Goal: Task Accomplishment & Management: Use online tool/utility

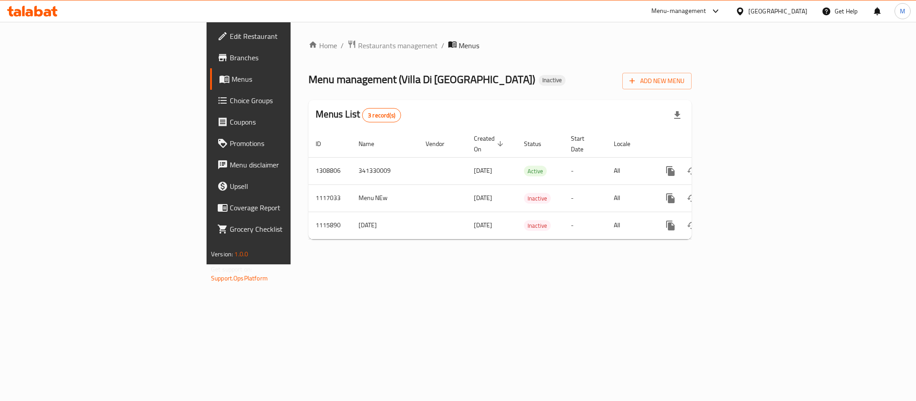
click at [793, 12] on div "Egypt" at bounding box center [777, 11] width 59 height 10
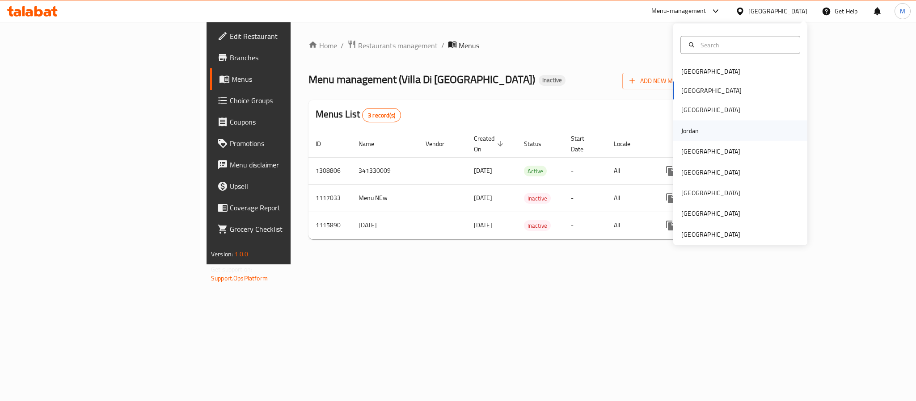
click at [688, 129] on div "Jordan" at bounding box center [690, 130] width 32 height 21
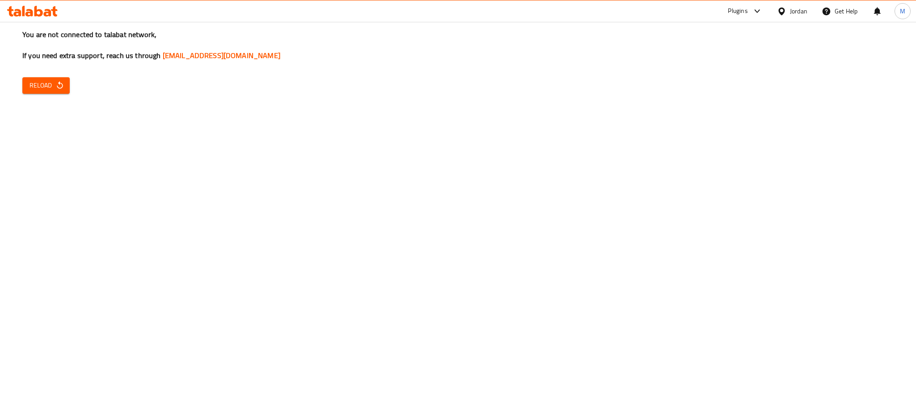
click at [58, 94] on div "You are not connected to talabat network, If you need extra support, reach us t…" at bounding box center [458, 200] width 916 height 401
click at [66, 85] on button "Reload" at bounding box center [45, 85] width 47 height 17
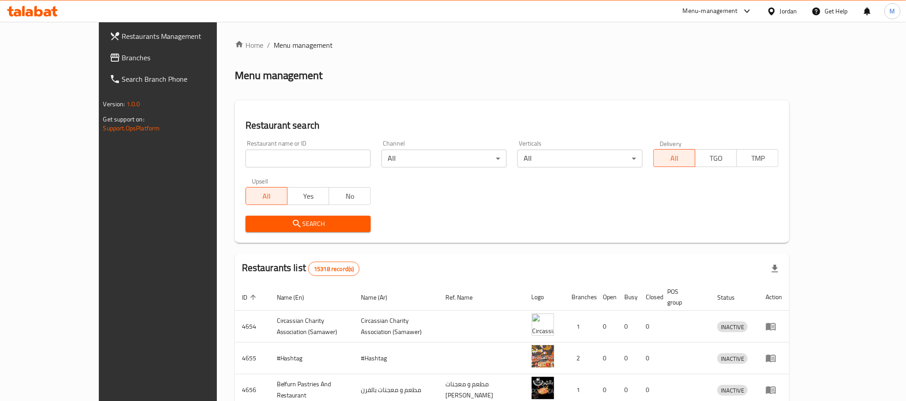
click at [122, 55] on span "Branches" at bounding box center [182, 57] width 121 height 11
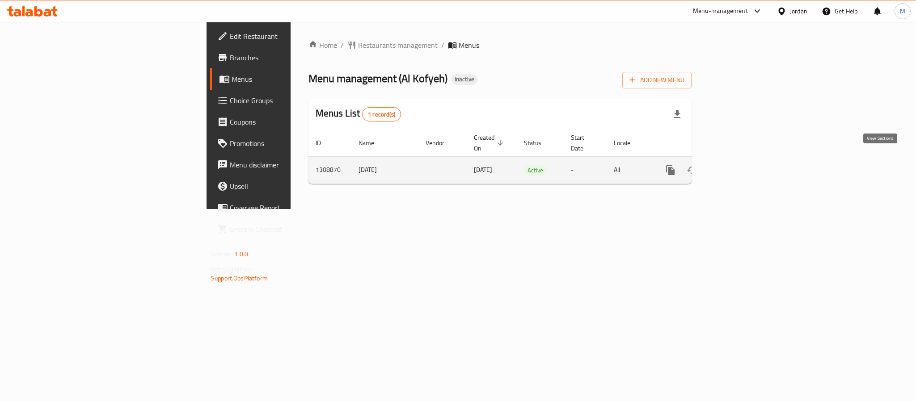
click at [740, 165] on icon "enhanced table" at bounding box center [735, 170] width 11 height 11
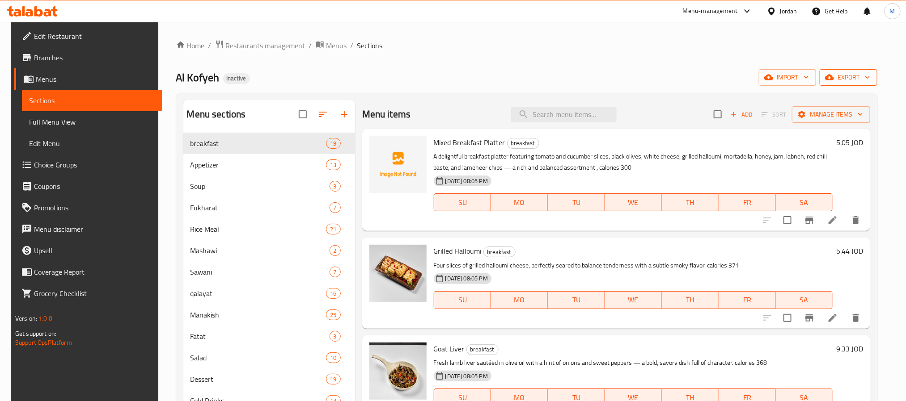
click at [876, 86] on button "export" at bounding box center [848, 77] width 58 height 17
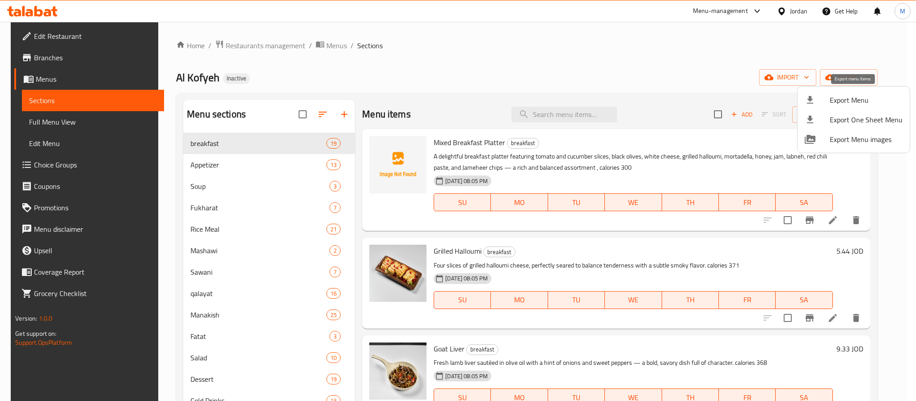
click at [854, 101] on span "Export Menu" at bounding box center [866, 100] width 73 height 11
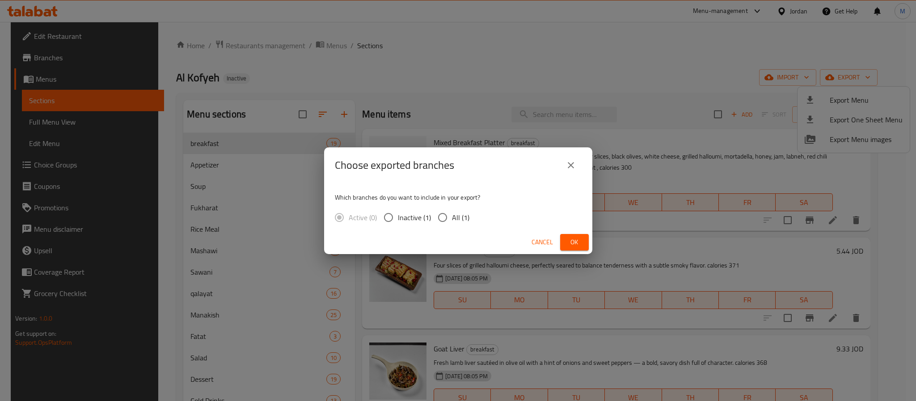
click at [466, 213] on span "All (1)" at bounding box center [460, 217] width 17 height 11
click at [452, 213] on input "All (1)" at bounding box center [442, 217] width 19 height 19
radio input "true"
click at [568, 237] on span "Ok" at bounding box center [574, 242] width 14 height 11
